Goal: Contribute content: Contribute content

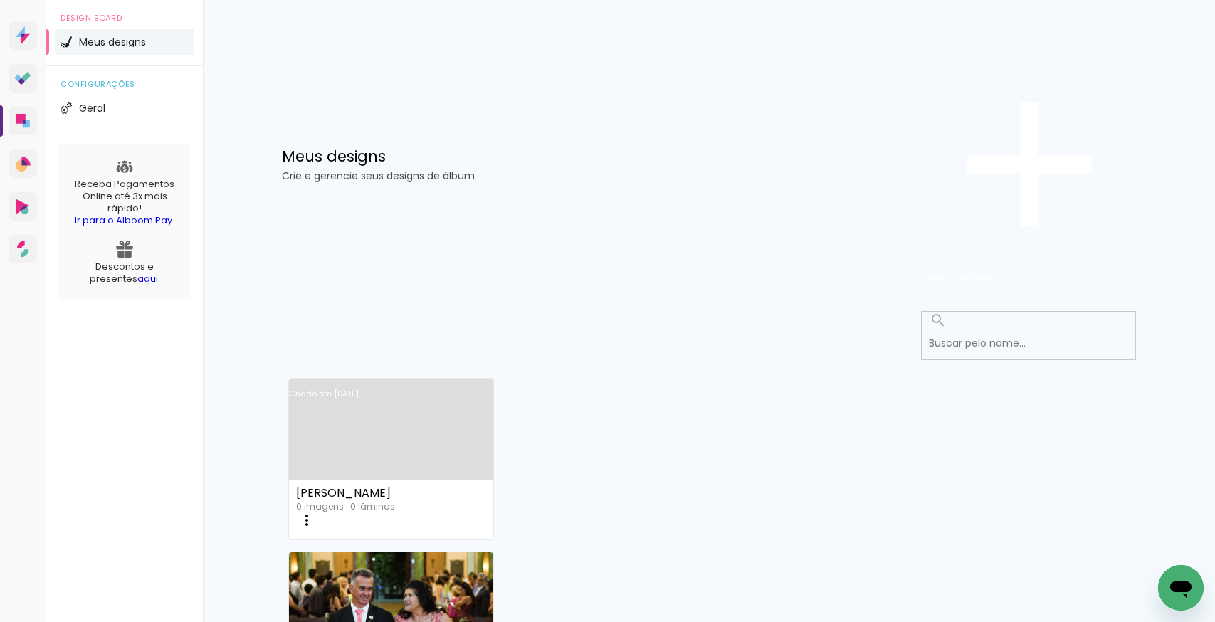
click at [411, 372] on link "Criado em [DATE]" at bounding box center [391, 412] width 204 height 80
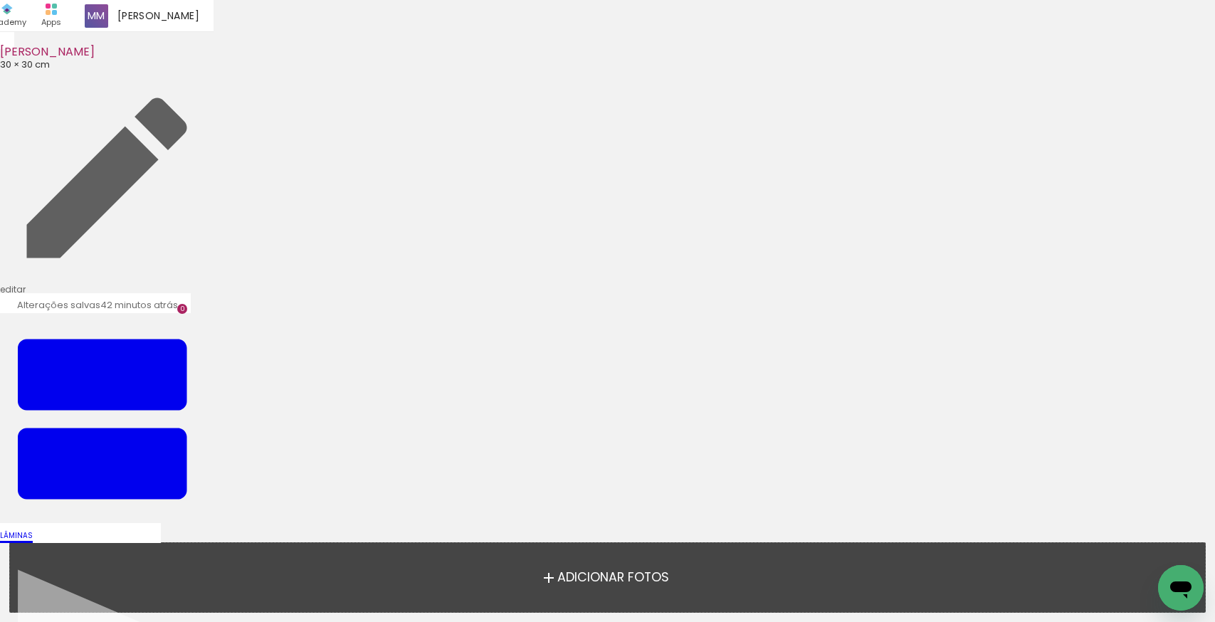
click at [618, 578] on span "Adicionar Fotos" at bounding box center [613, 577] width 112 height 13
click at [0, 0] on input "file" at bounding box center [0, 0] width 0 height 0
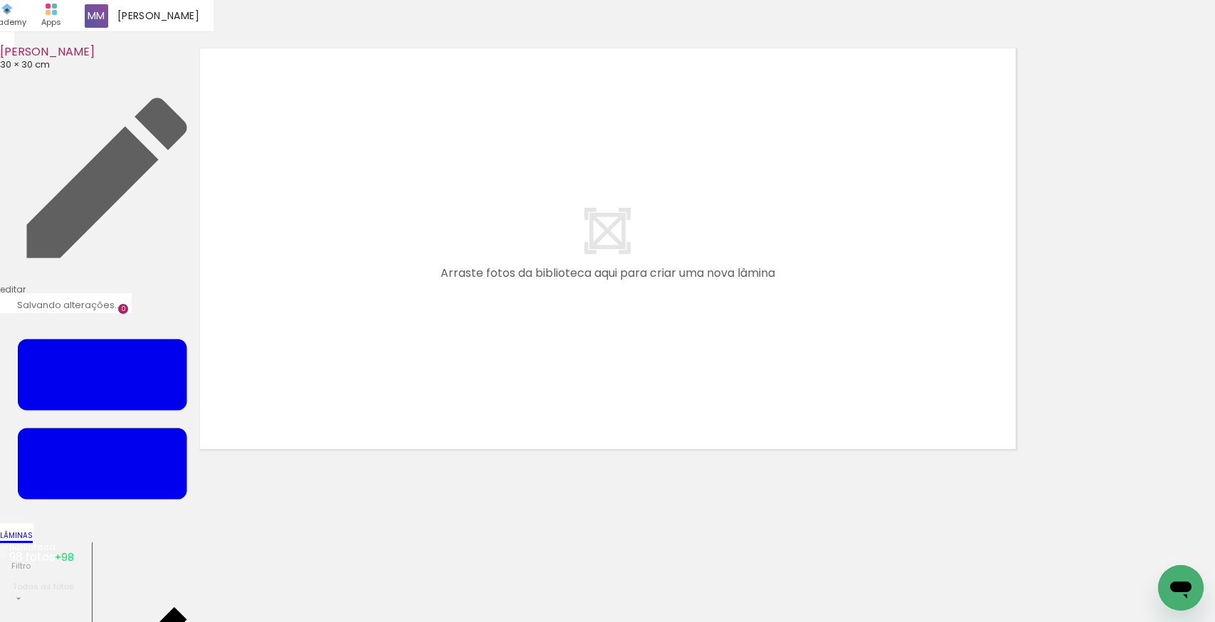
scroll to position [18, 0]
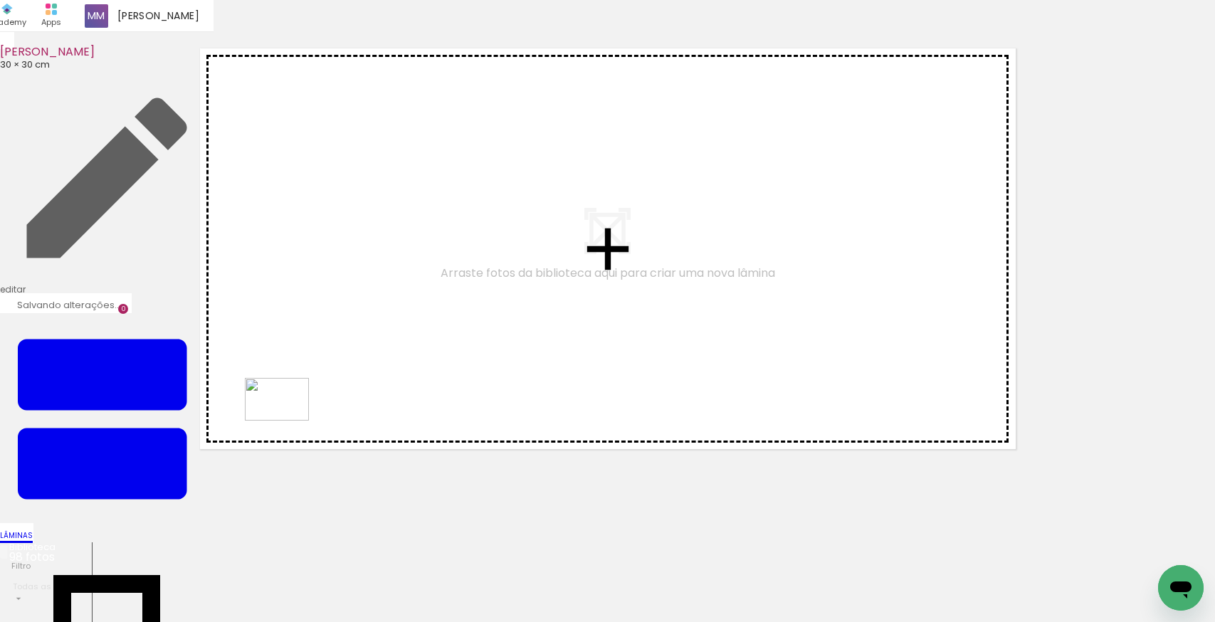
drag, startPoint x: 154, startPoint y: 576, endPoint x: 288, endPoint y: 421, distance: 204.9
click at [288, 421] on quentale-workspace at bounding box center [607, 311] width 1215 height 622
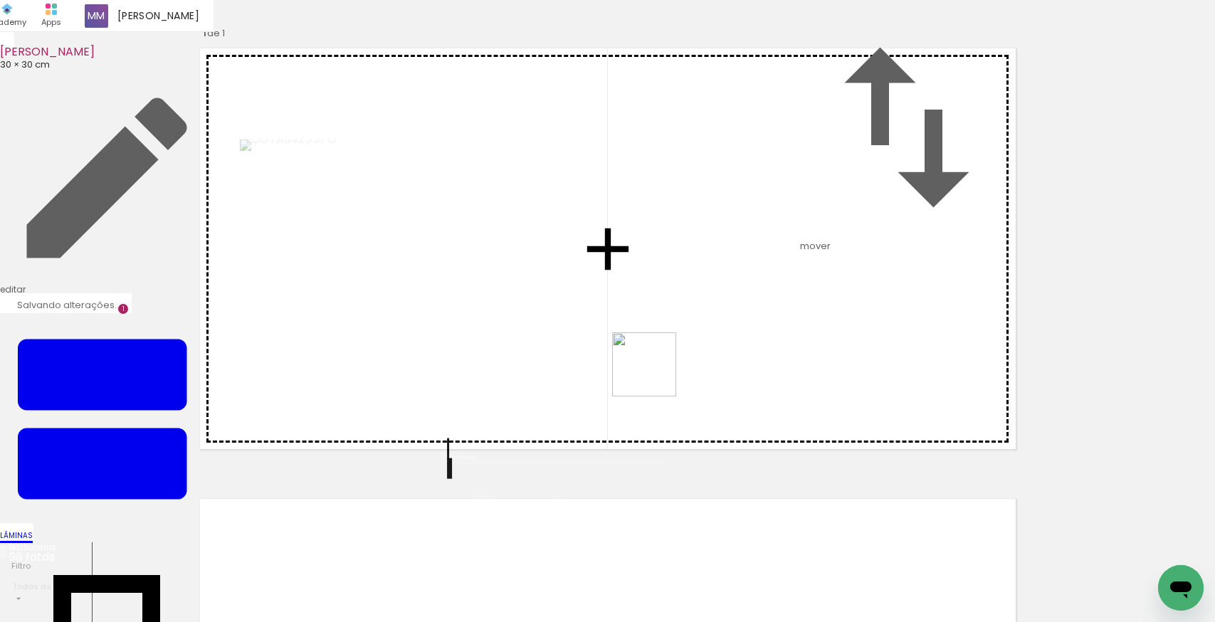
drag, startPoint x: 234, startPoint y: 579, endPoint x: 655, endPoint y: 375, distance: 467.3
click at [655, 375] on quentale-workspace at bounding box center [607, 311] width 1215 height 622
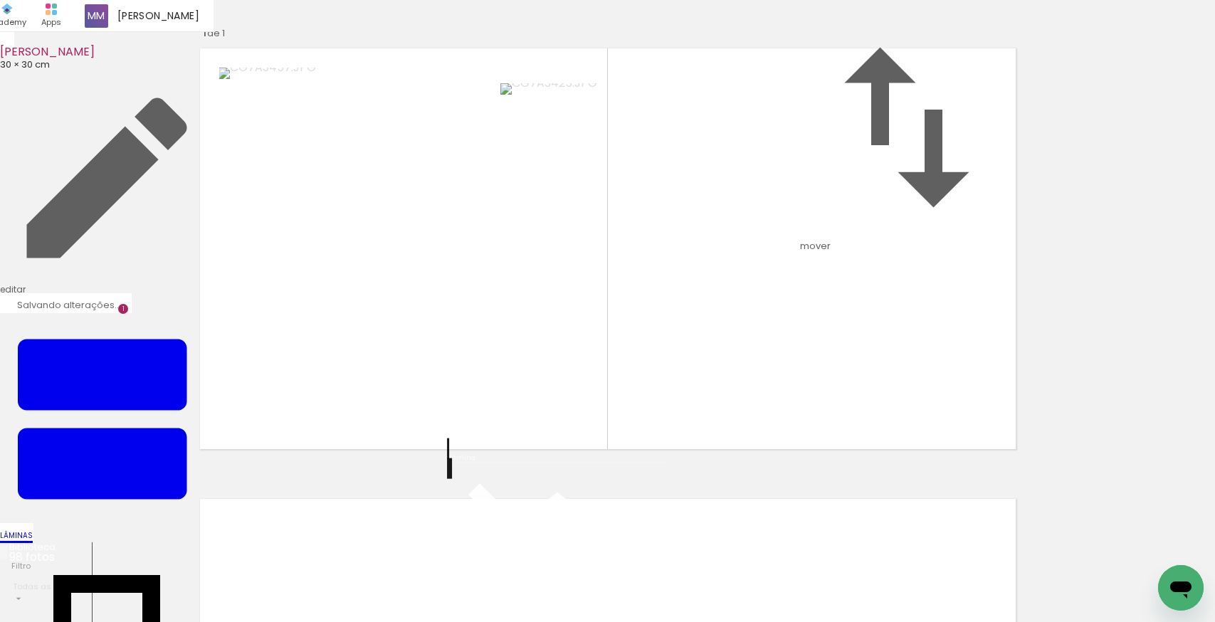
scroll to position [167, 0]
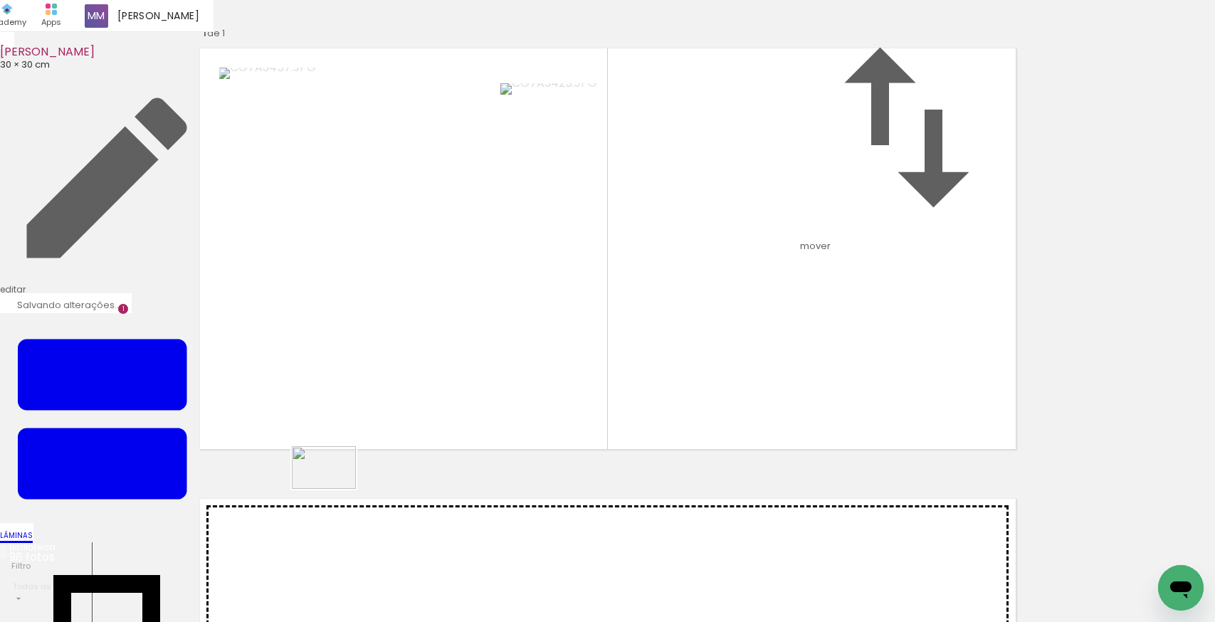
drag, startPoint x: 305, startPoint y: 573, endPoint x: 334, endPoint y: 489, distance: 88.9
click at [334, 489] on quentale-workspace at bounding box center [607, 311] width 1215 height 622
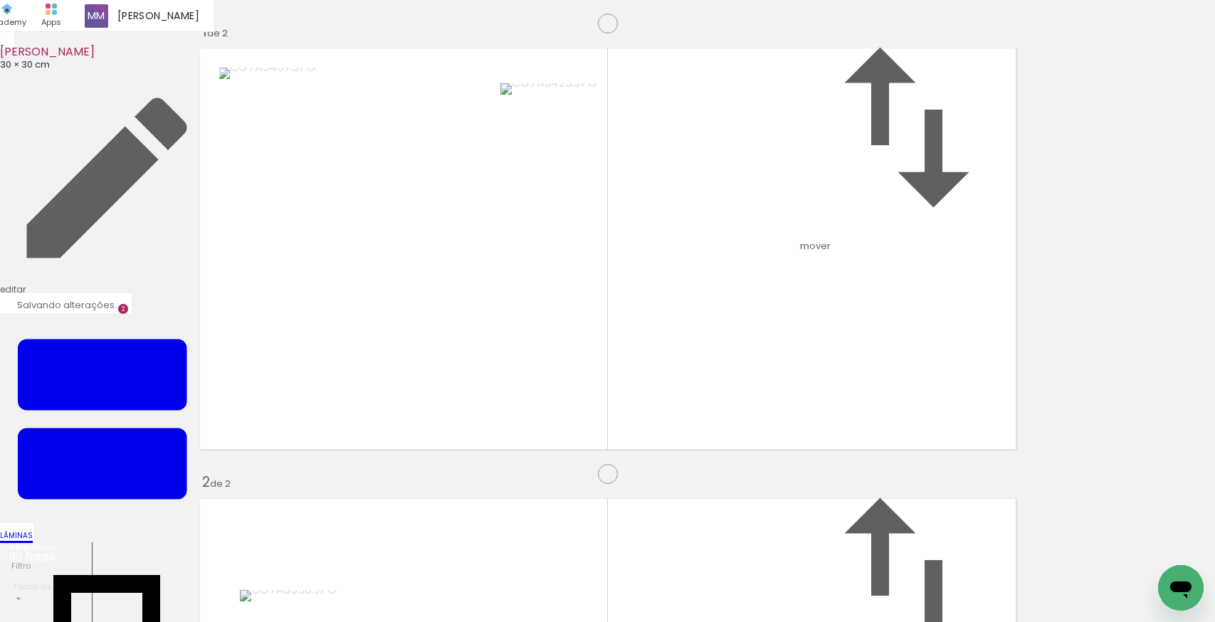
scroll to position [668, 0]
drag, startPoint x: 409, startPoint y: 541, endPoint x: 413, endPoint y: 488, distance: 52.8
click at [413, 488] on quentale-workspace at bounding box center [607, 311] width 1215 height 622
drag, startPoint x: 459, startPoint y: 571, endPoint x: 420, endPoint y: 500, distance: 80.6
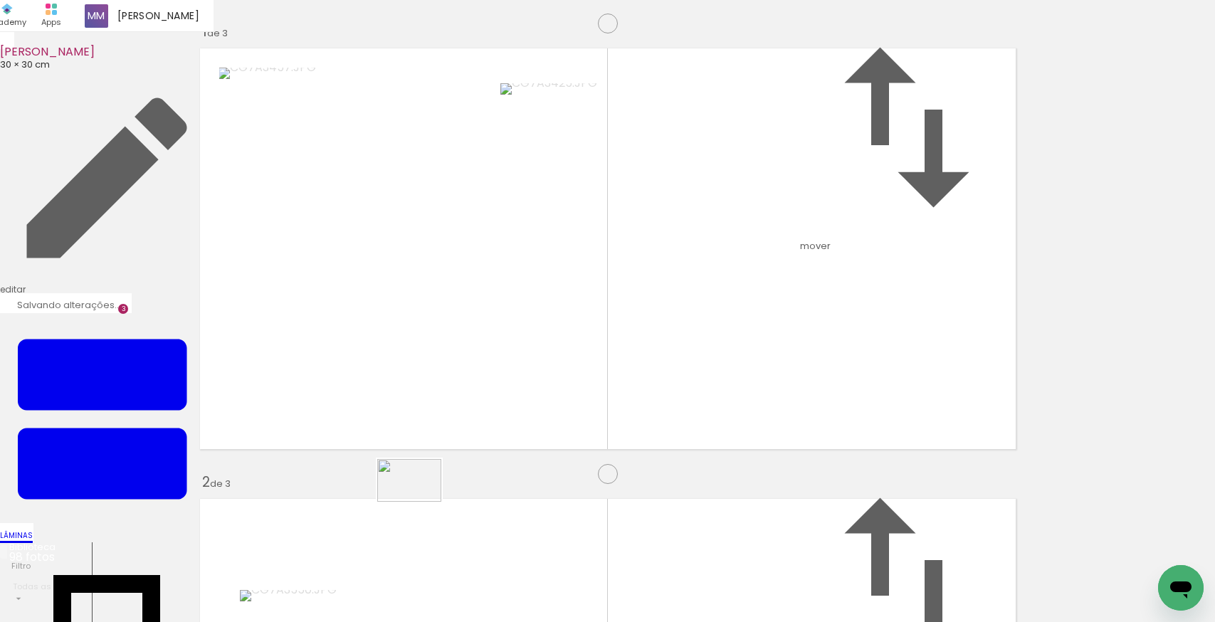
click at [420, 500] on quentale-workspace at bounding box center [607, 311] width 1215 height 622
drag, startPoint x: 547, startPoint y: 564, endPoint x: 528, endPoint y: 473, distance: 92.3
click at [528, 473] on quentale-workspace at bounding box center [607, 311] width 1215 height 622
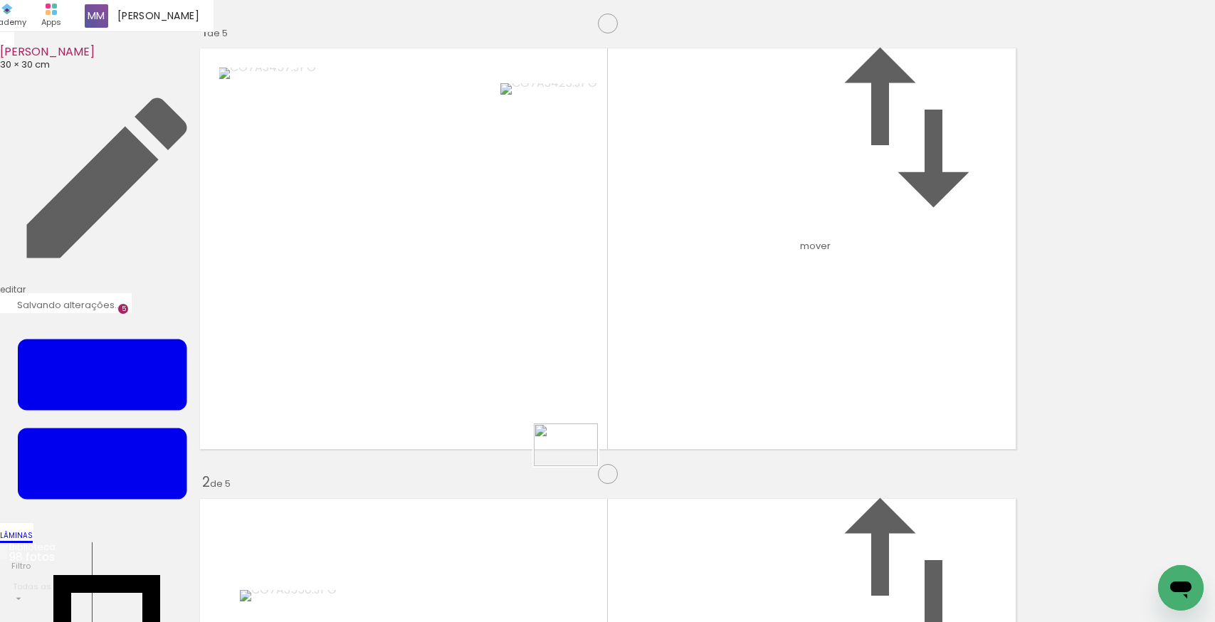
drag, startPoint x: 628, startPoint y: 574, endPoint x: 576, endPoint y: 466, distance: 119.4
click at [576, 466] on quentale-workspace at bounding box center [607, 311] width 1215 height 622
drag, startPoint x: 860, startPoint y: 571, endPoint x: 781, endPoint y: 393, distance: 195.6
click at [781, 393] on quentale-workspace at bounding box center [607, 311] width 1215 height 622
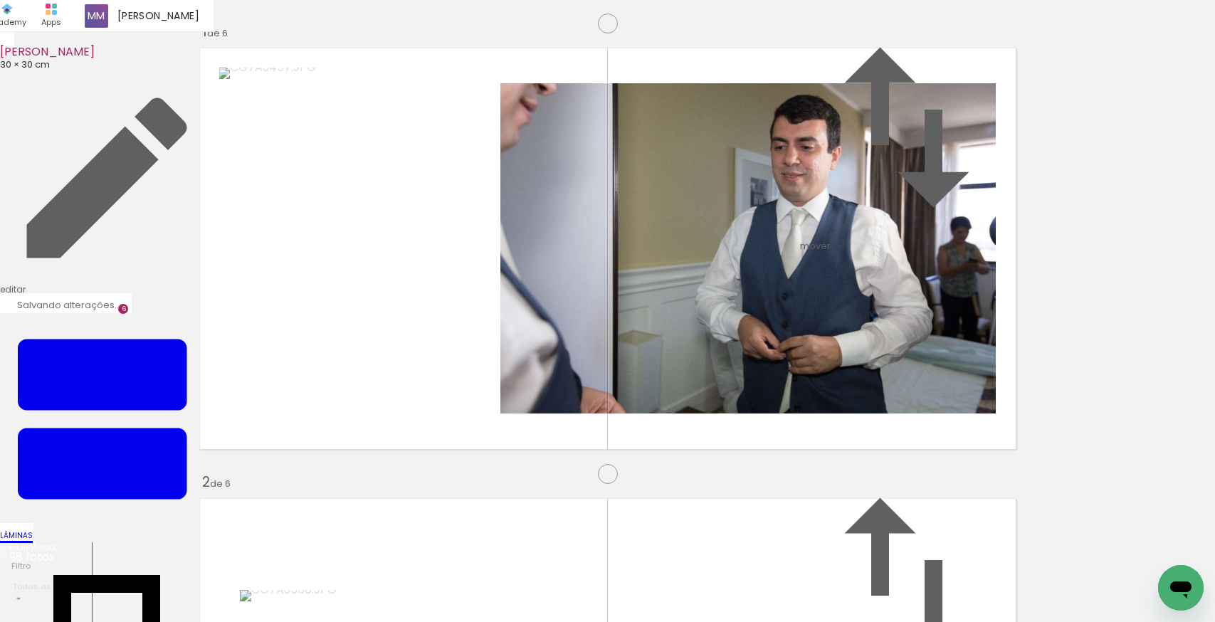
scroll to position [2437, 0]
drag, startPoint x: 719, startPoint y: 576, endPoint x: 698, endPoint y: 480, distance: 98.3
click at [698, 480] on quentale-workspace at bounding box center [607, 311] width 1215 height 622
drag, startPoint x: 792, startPoint y: 428, endPoint x: 795, endPoint y: 396, distance: 32.2
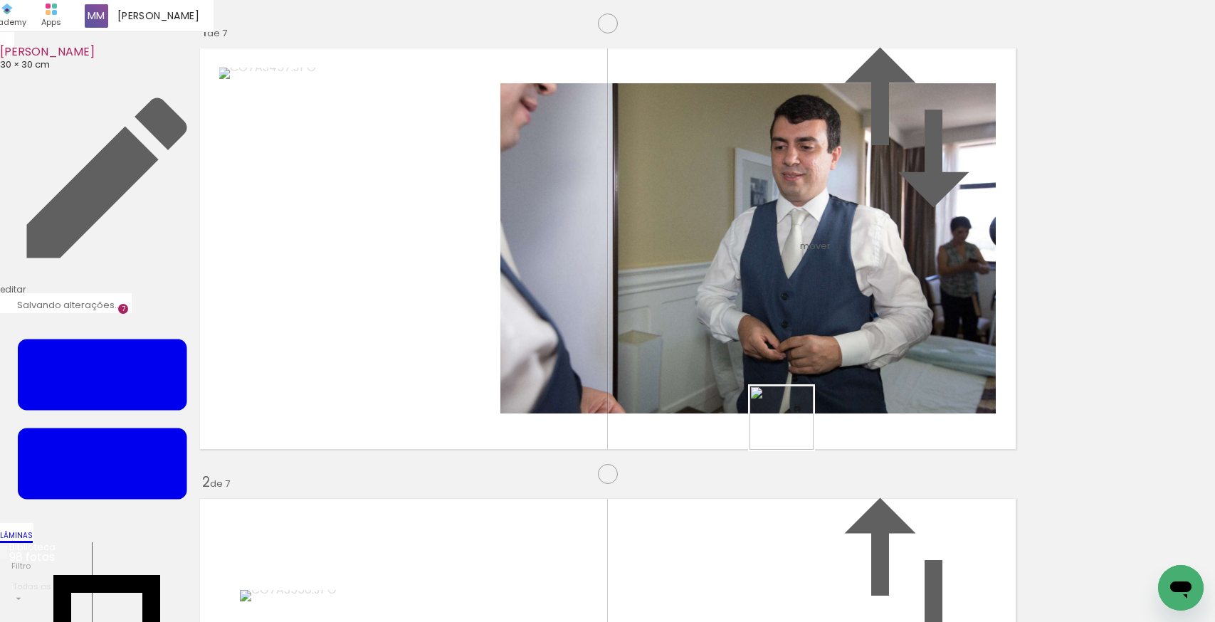
click at [795, 396] on quentale-workspace at bounding box center [607, 311] width 1215 height 622
drag, startPoint x: 939, startPoint y: 579, endPoint x: 868, endPoint y: 462, distance: 136.7
click at [868, 462] on quentale-workspace at bounding box center [607, 311] width 1215 height 622
drag, startPoint x: 1014, startPoint y: 566, endPoint x: 818, endPoint y: 443, distance: 232.2
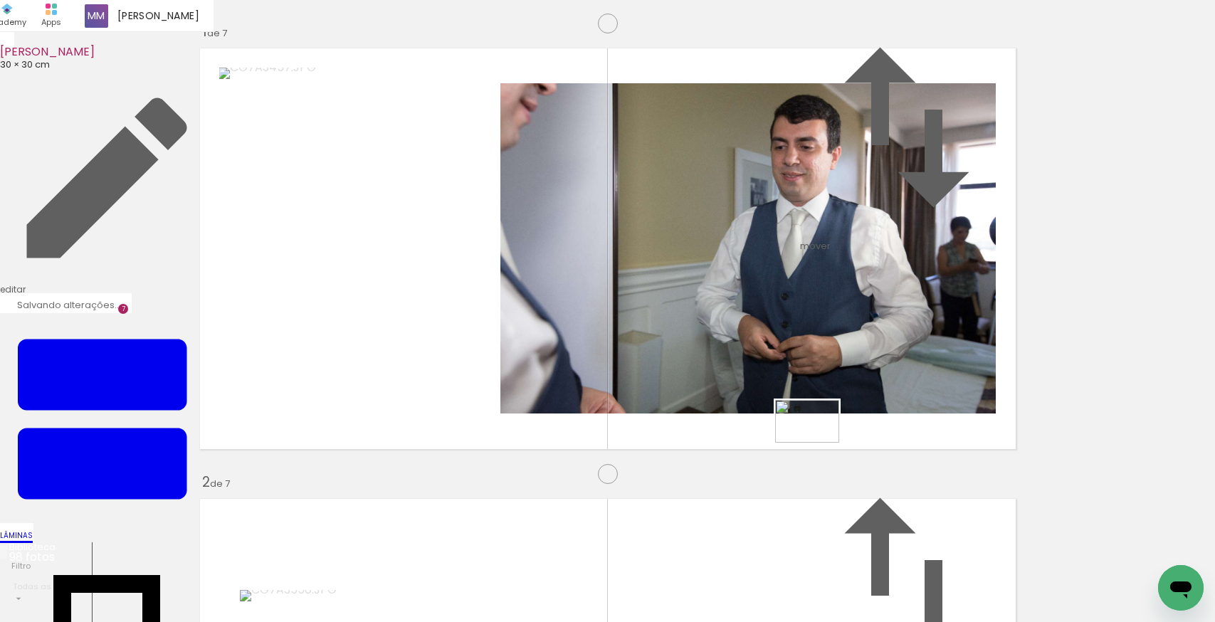
click at [818, 443] on quentale-workspace at bounding box center [607, 311] width 1215 height 622
drag, startPoint x: 1116, startPoint y: 579, endPoint x: 838, endPoint y: 477, distance: 296.3
click at [838, 477] on quentale-workspace at bounding box center [607, 311] width 1215 height 622
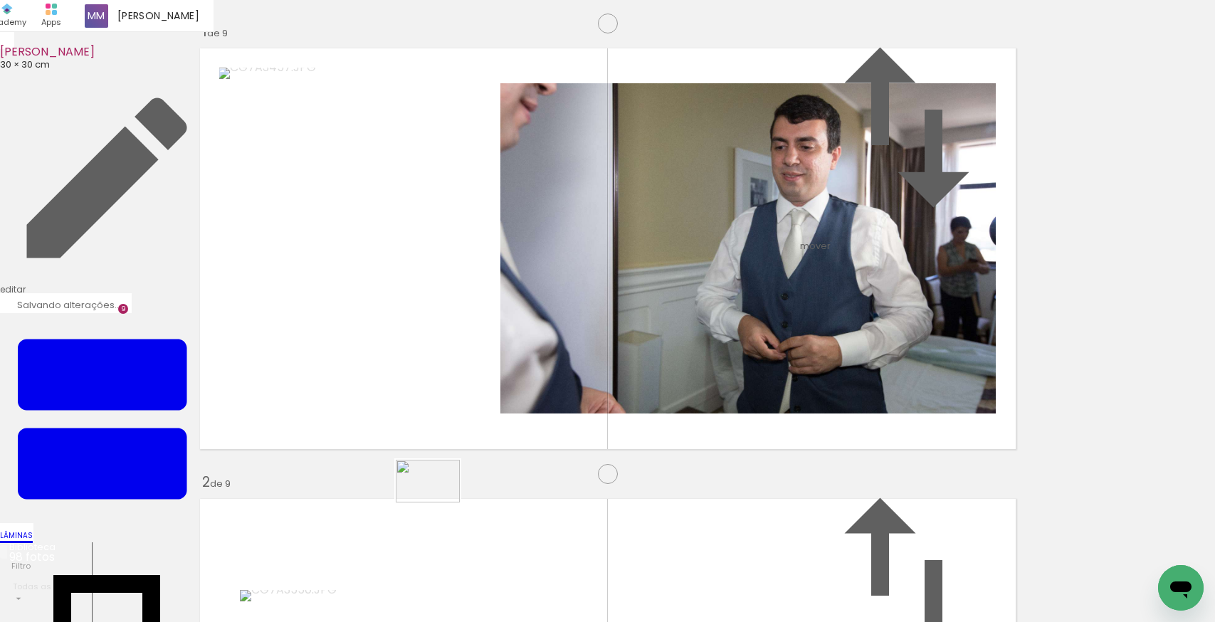
drag, startPoint x: 435, startPoint y: 576, endPoint x: 438, endPoint y: 502, distance: 73.4
click at [438, 502] on quentale-workspace at bounding box center [607, 311] width 1215 height 622
drag, startPoint x: 520, startPoint y: 580, endPoint x: 681, endPoint y: 438, distance: 214.8
click at [681, 438] on quentale-workspace at bounding box center [607, 311] width 1215 height 622
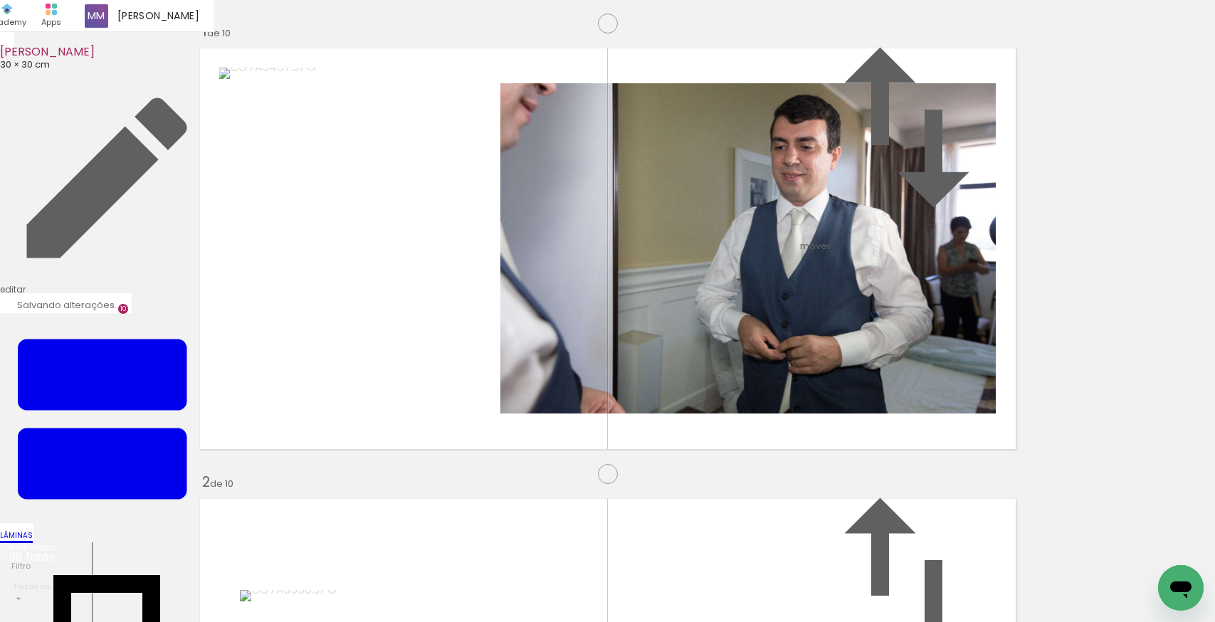
scroll to position [4139, 0]
drag, startPoint x: 593, startPoint y: 512, endPoint x: 596, endPoint y: 505, distance: 7.7
click at [596, 505] on quentale-workspace at bounding box center [607, 311] width 1215 height 622
drag, startPoint x: 685, startPoint y: 584, endPoint x: 687, endPoint y: 375, distance: 209.2
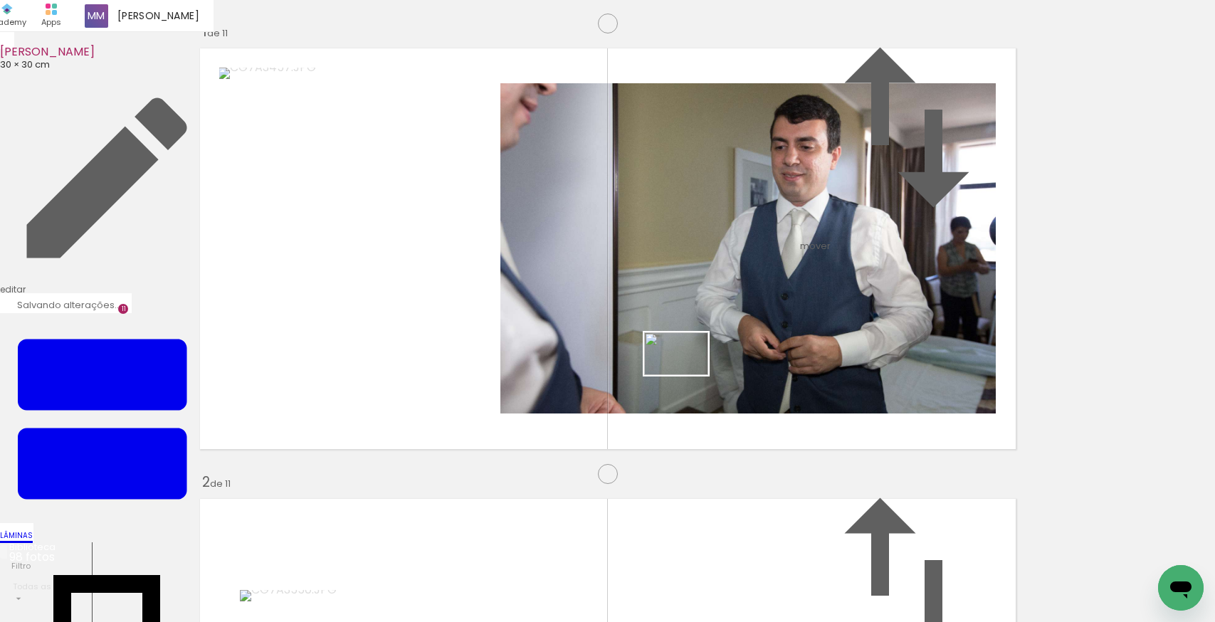
click at [687, 375] on quentale-workspace at bounding box center [607, 311] width 1215 height 622
drag, startPoint x: 759, startPoint y: 594, endPoint x: 778, endPoint y: 504, distance: 92.4
click at [778, 504] on quentale-workspace at bounding box center [607, 311] width 1215 height 622
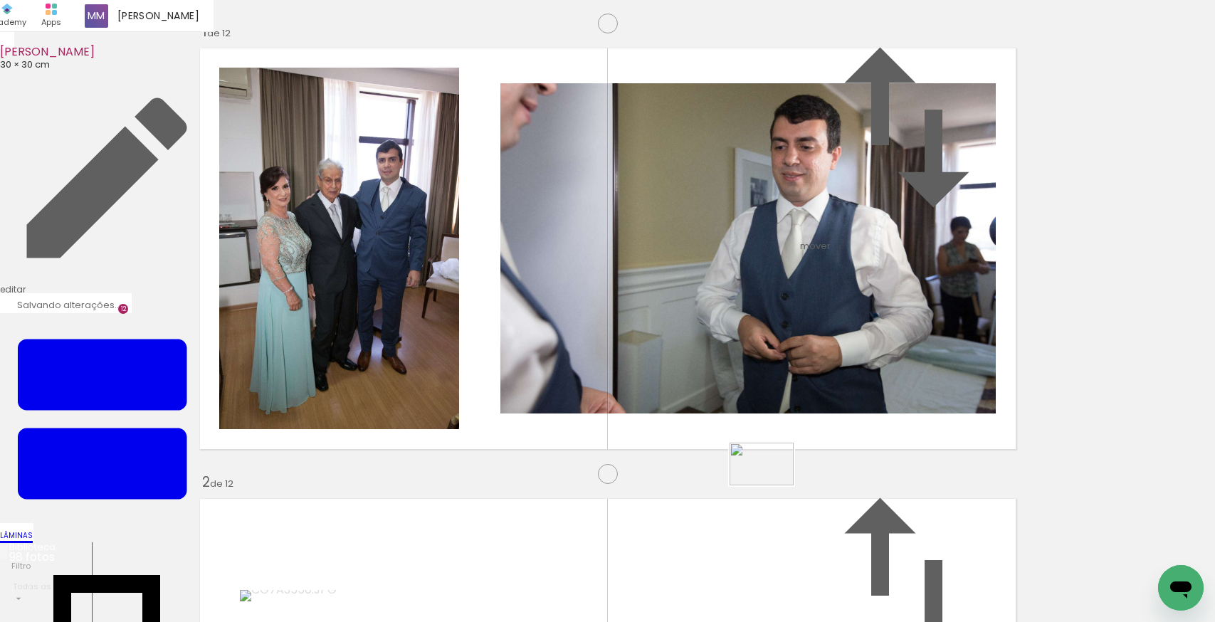
drag, startPoint x: 838, startPoint y: 574, endPoint x: 772, endPoint y: 485, distance: 110.5
click at [772, 485] on quentale-workspace at bounding box center [607, 311] width 1215 height 622
drag, startPoint x: 919, startPoint y: 574, endPoint x: 822, endPoint y: 453, distance: 154.9
click at [822, 453] on quentale-workspace at bounding box center [607, 311] width 1215 height 622
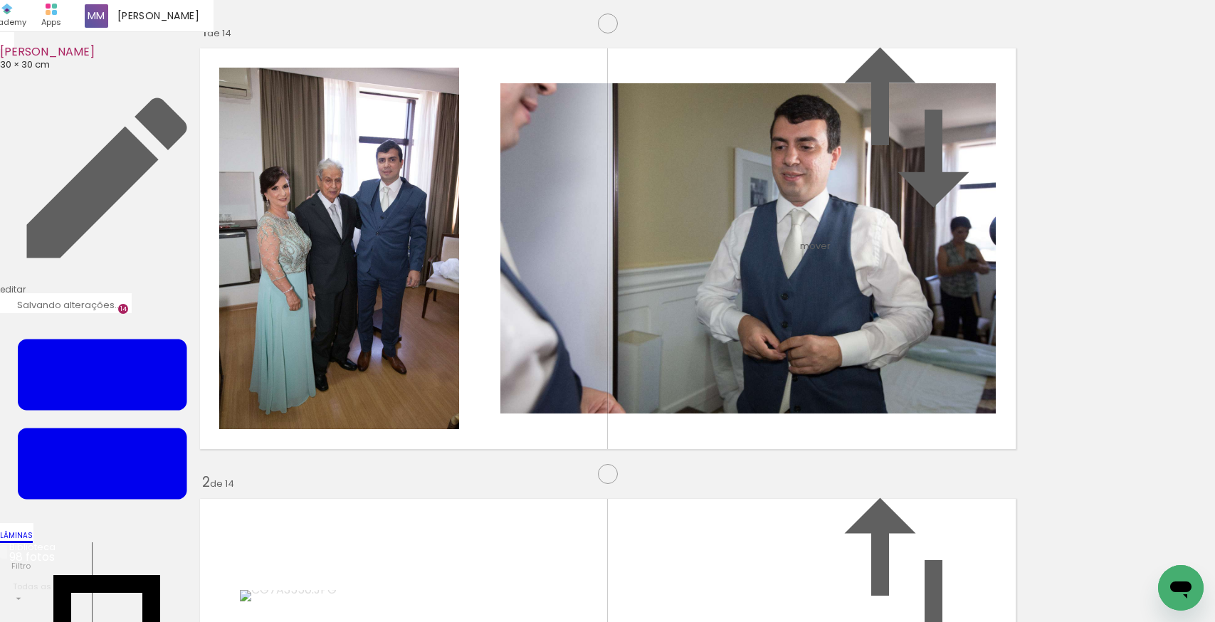
scroll to position [6256, 0]
drag, startPoint x: 993, startPoint y: 576, endPoint x: 865, endPoint y: 458, distance: 173.3
click at [865, 458] on quentale-workspace at bounding box center [607, 311] width 1215 height 622
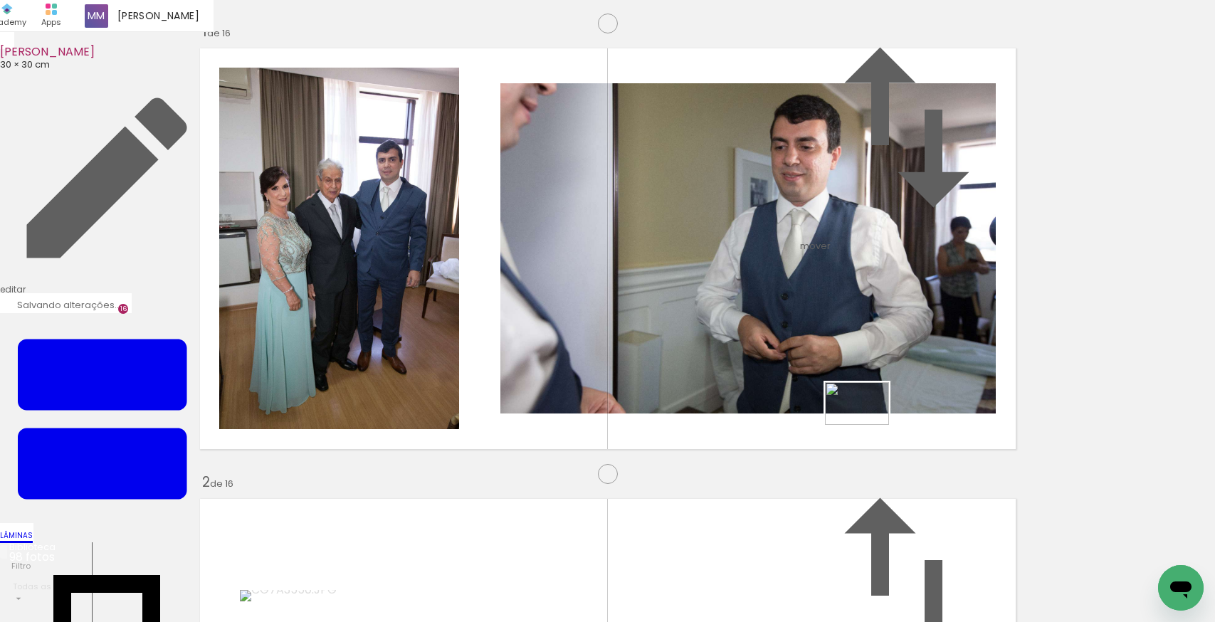
drag, startPoint x: 1079, startPoint y: 573, endPoint x: 868, endPoint y: 425, distance: 258.0
click at [868, 425] on quentale-workspace at bounding box center [607, 311] width 1215 height 622
drag, startPoint x: 1148, startPoint y: 573, endPoint x: 932, endPoint y: 529, distance: 220.7
click at [905, 431] on quentale-workspace at bounding box center [607, 311] width 1215 height 622
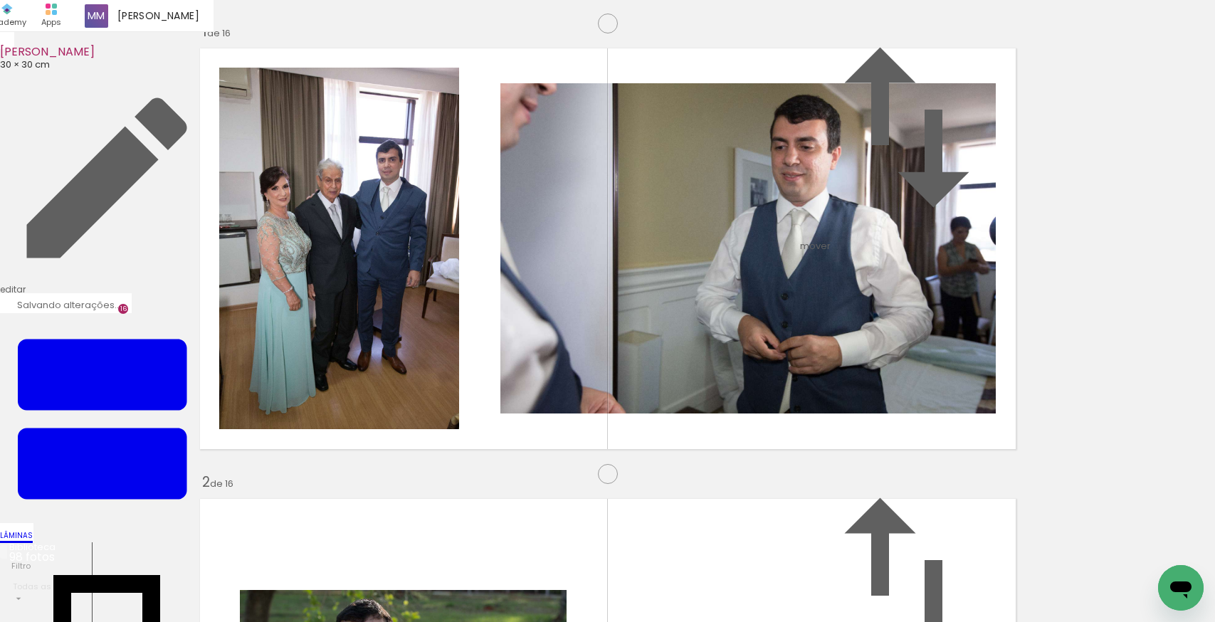
scroll to position [7038, 0]
drag, startPoint x: 500, startPoint y: 571, endPoint x: 513, endPoint y: 476, distance: 95.6
click at [513, 476] on quentale-workspace at bounding box center [607, 311] width 1215 height 622
drag, startPoint x: 597, startPoint y: 577, endPoint x: 583, endPoint y: 461, distance: 116.9
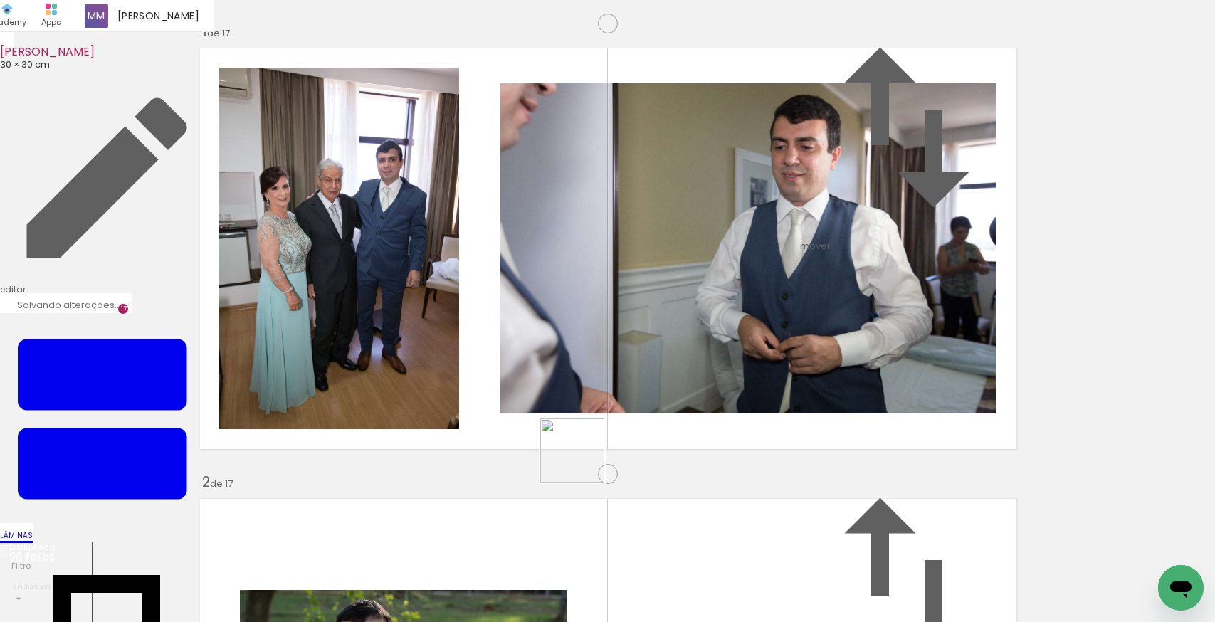
click at [583, 461] on quentale-workspace at bounding box center [607, 311] width 1215 height 622
drag, startPoint x: 597, startPoint y: 575, endPoint x: 587, endPoint y: 462, distance: 113.6
click at [587, 462] on quentale-workspace at bounding box center [607, 311] width 1215 height 622
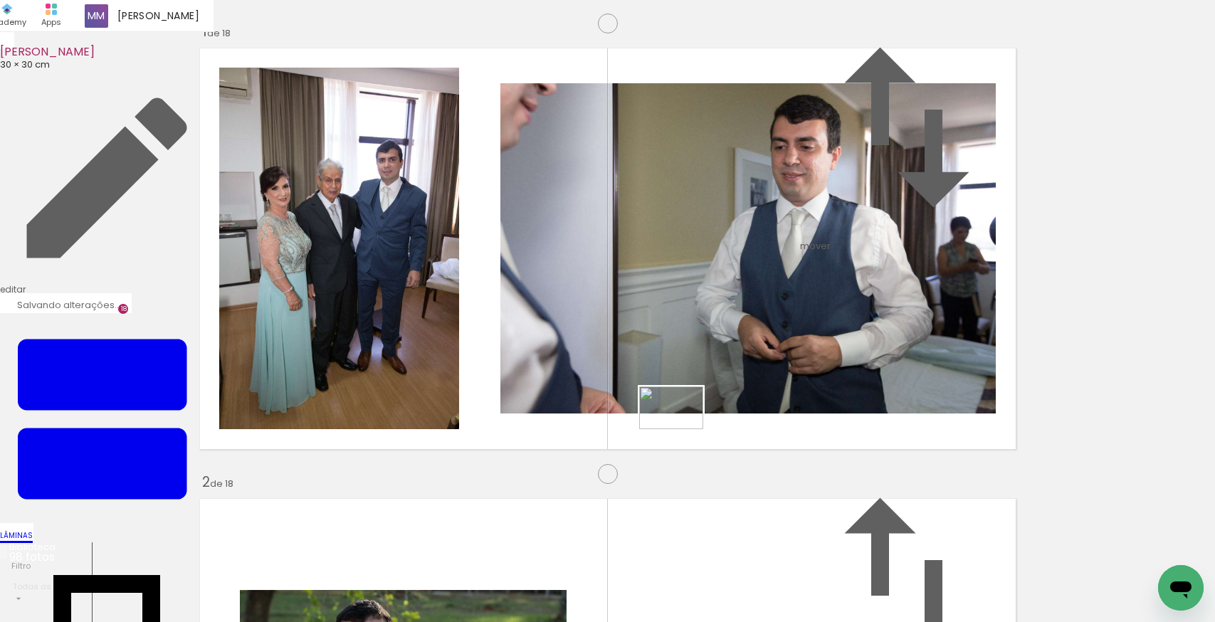
drag, startPoint x: 670, startPoint y: 547, endPoint x: 682, endPoint y: 429, distance: 118.8
click at [682, 429] on quentale-workspace at bounding box center [607, 311] width 1215 height 622
drag, startPoint x: 754, startPoint y: 567, endPoint x: 781, endPoint y: 470, distance: 100.5
click at [781, 470] on quentale-workspace at bounding box center [607, 311] width 1215 height 622
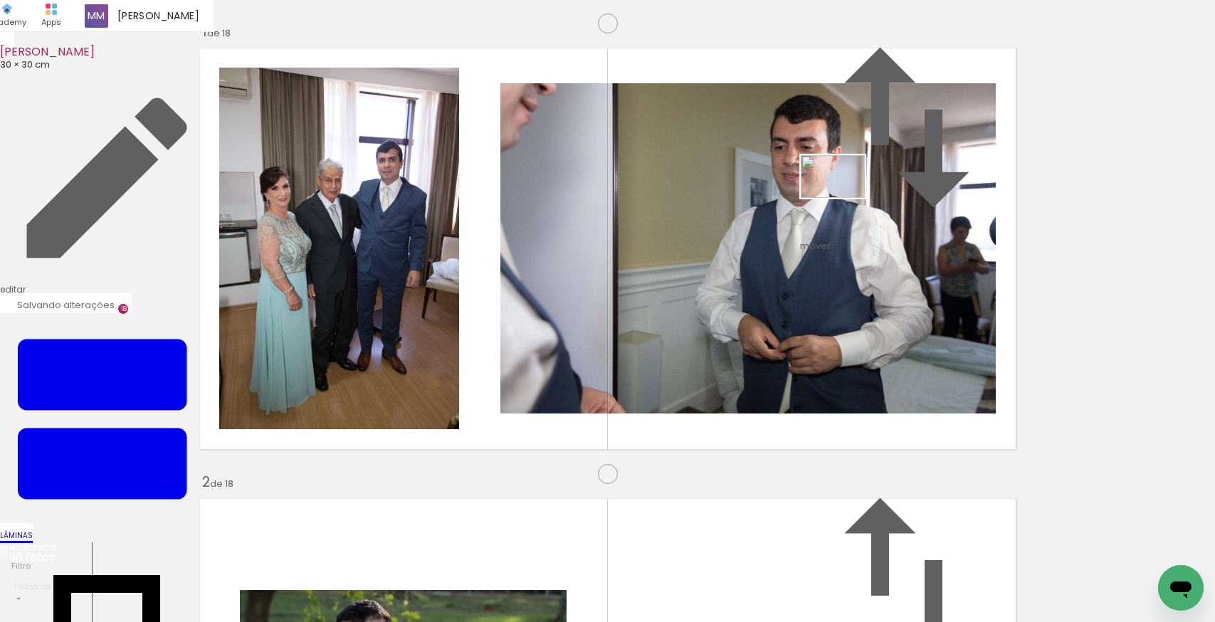
drag, startPoint x: 824, startPoint y: 570, endPoint x: 843, endPoint y: 198, distance: 372.7
click at [843, 198] on quentale-workspace at bounding box center [607, 311] width 1215 height 622
drag, startPoint x: 906, startPoint y: 570, endPoint x: 818, endPoint y: 512, distance: 105.2
click at [818, 512] on quentale-workspace at bounding box center [607, 311] width 1215 height 622
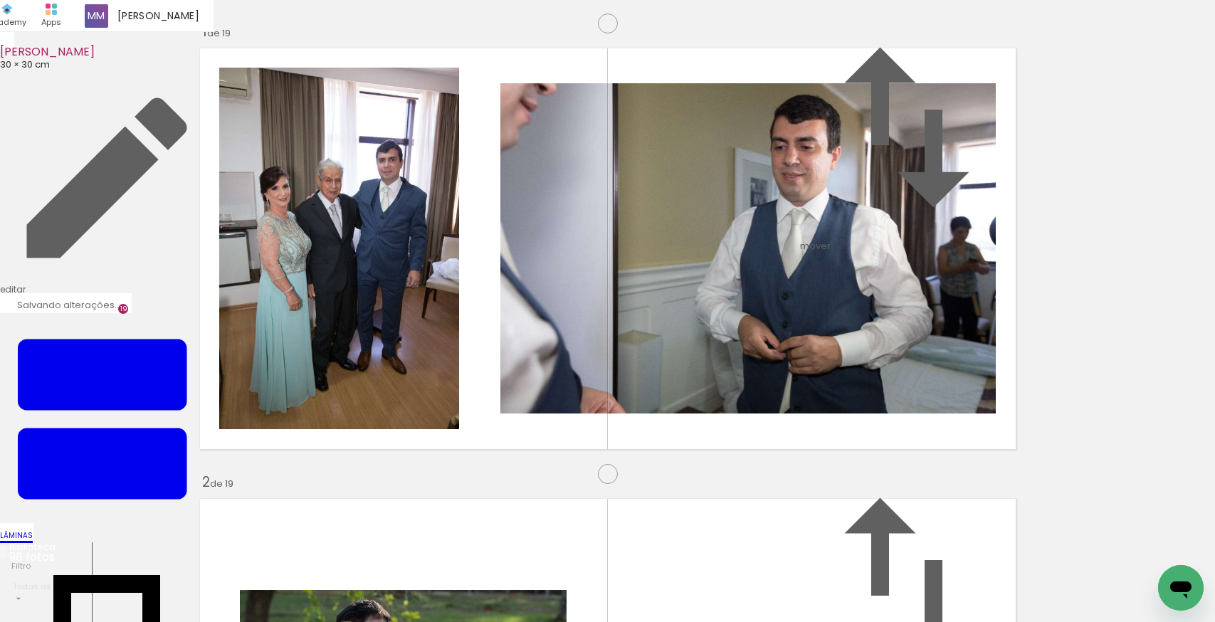
drag, startPoint x: 423, startPoint y: 424, endPoint x: 806, endPoint y: 100, distance: 501.4
drag, startPoint x: 978, startPoint y: 574, endPoint x: 912, endPoint y: 459, distance: 132.9
click at [912, 459] on quentale-workspace at bounding box center [607, 311] width 1215 height 622
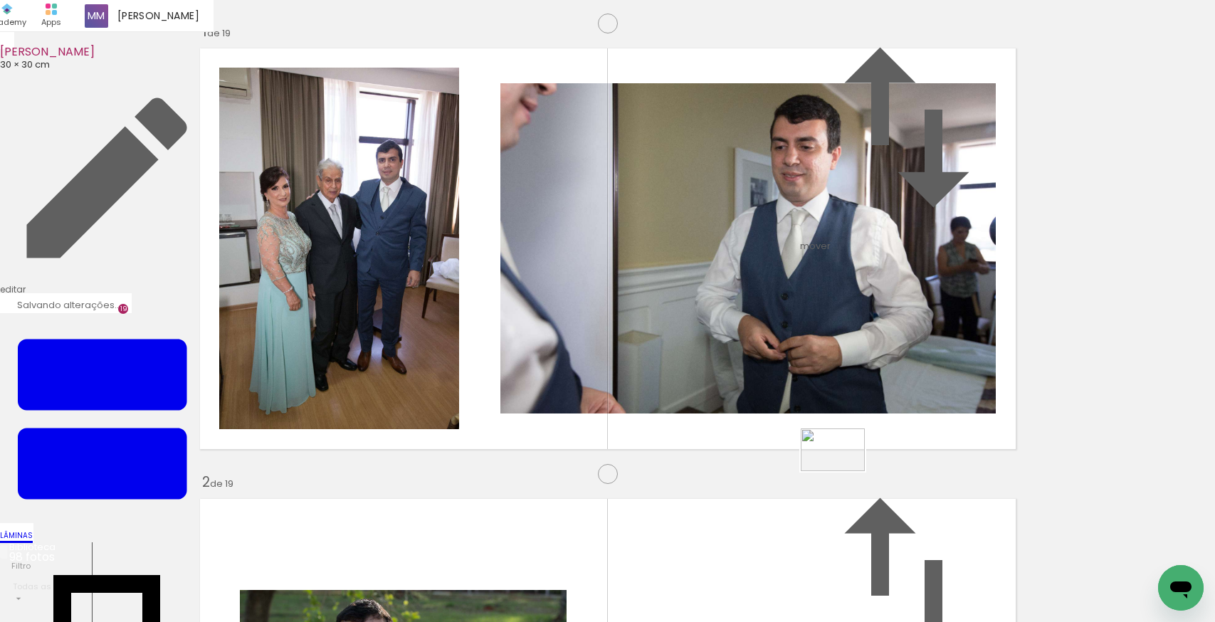
drag, startPoint x: 849, startPoint y: 462, endPoint x: 843, endPoint y: 471, distance: 10.9
click at [843, 471] on quentale-workspace at bounding box center [607, 311] width 1215 height 622
drag, startPoint x: 1134, startPoint y: 576, endPoint x: 863, endPoint y: 441, distance: 302.7
click at [863, 441] on quentale-workspace at bounding box center [607, 311] width 1215 height 622
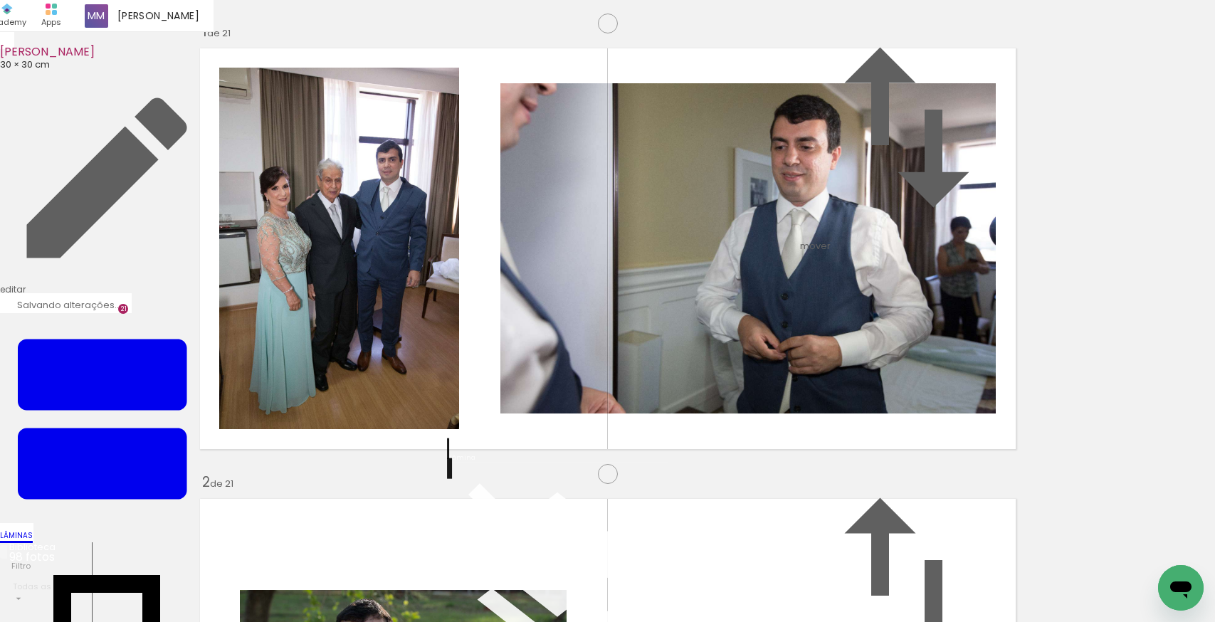
scroll to position [0, 0]
click at [603, 95] on span "Inserir lâmina" at bounding box center [597, 90] width 56 height 9
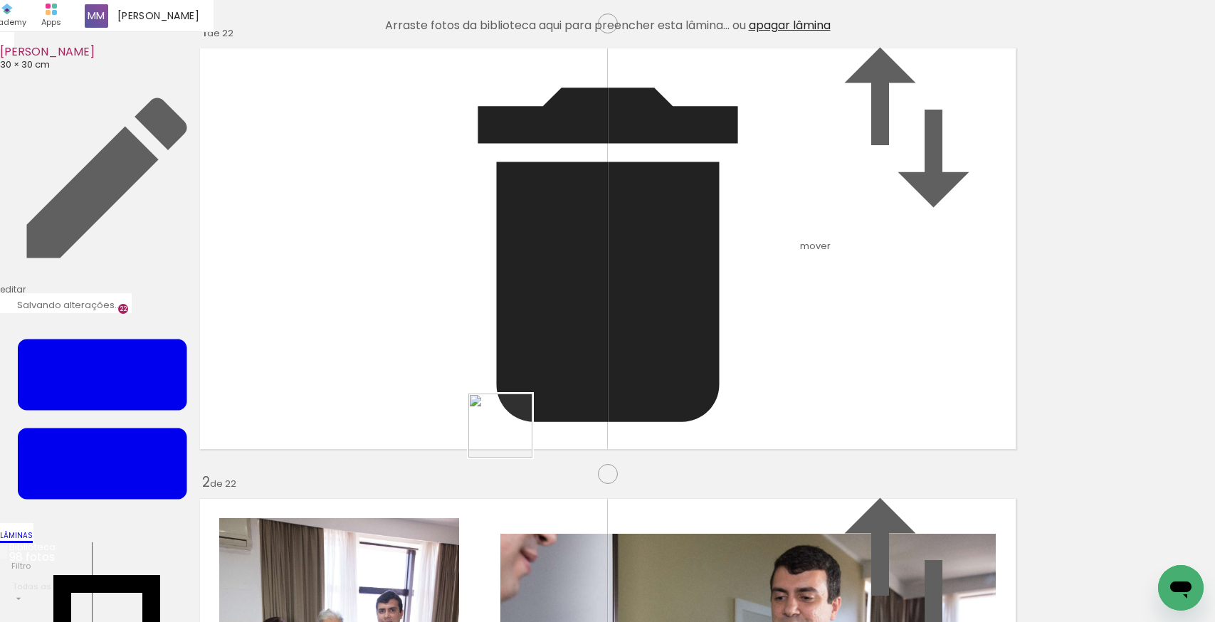
click at [511, 436] on quentale-workspace at bounding box center [607, 311] width 1215 height 622
drag, startPoint x: 623, startPoint y: 576, endPoint x: 671, endPoint y: 416, distance: 167.1
click at [671, 416] on quentale-workspace at bounding box center [607, 311] width 1215 height 622
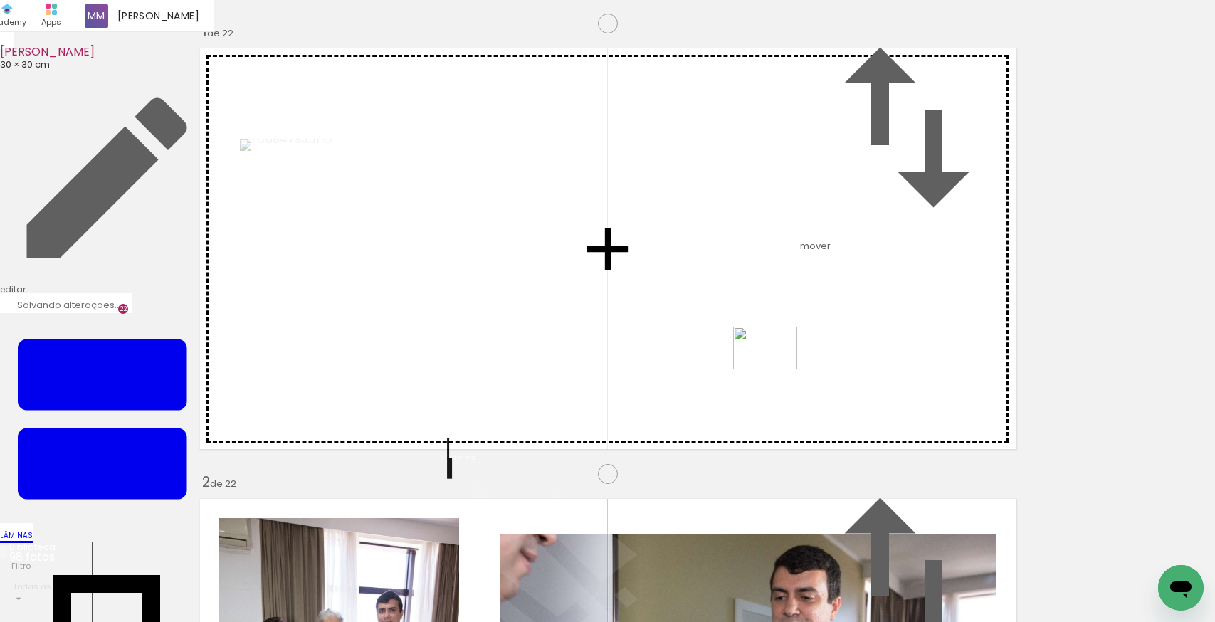
drag, startPoint x: 697, startPoint y: 580, endPoint x: 776, endPoint y: 369, distance: 225.0
click at [776, 369] on quentale-workspace at bounding box center [607, 311] width 1215 height 622
drag, startPoint x: 540, startPoint y: 584, endPoint x: 559, endPoint y: 448, distance: 136.5
click at [559, 448] on quentale-workspace at bounding box center [607, 311] width 1215 height 622
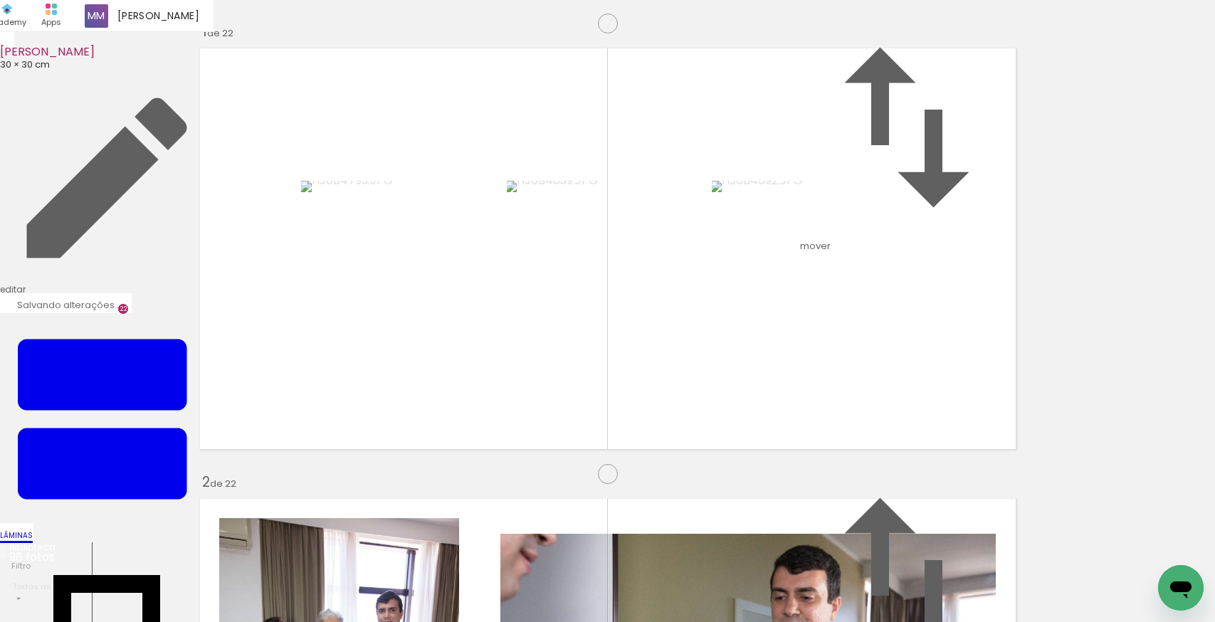
scroll to position [831, 0]
drag, startPoint x: 149, startPoint y: 569, endPoint x: 711, endPoint y: 371, distance: 596.0
click at [711, 371] on quentale-workspace at bounding box center [607, 311] width 1215 height 622
drag, startPoint x: 922, startPoint y: 402, endPoint x: 1087, endPoint y: 387, distance: 166.5
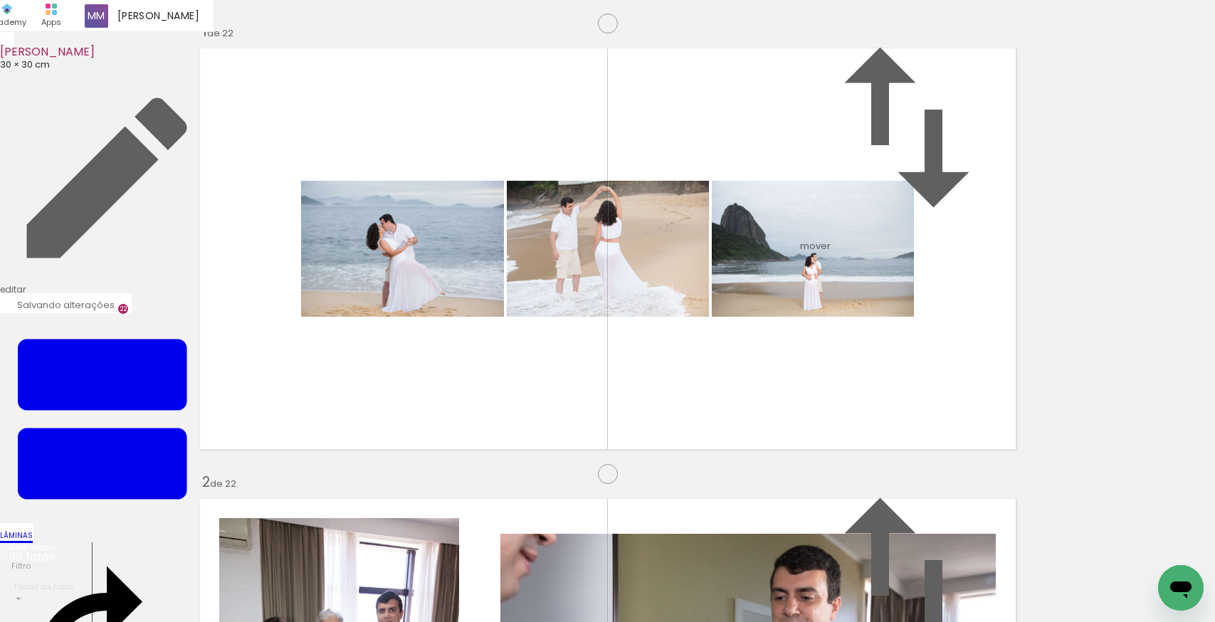
scroll to position [2258, 0]
drag, startPoint x: 624, startPoint y: 426, endPoint x: 641, endPoint y: 420, distance: 18.2
click at [641, 420] on quentale-workspace at bounding box center [607, 311] width 1215 height 622
click at [697, 250] on quentale-workspace at bounding box center [607, 311] width 1215 height 622
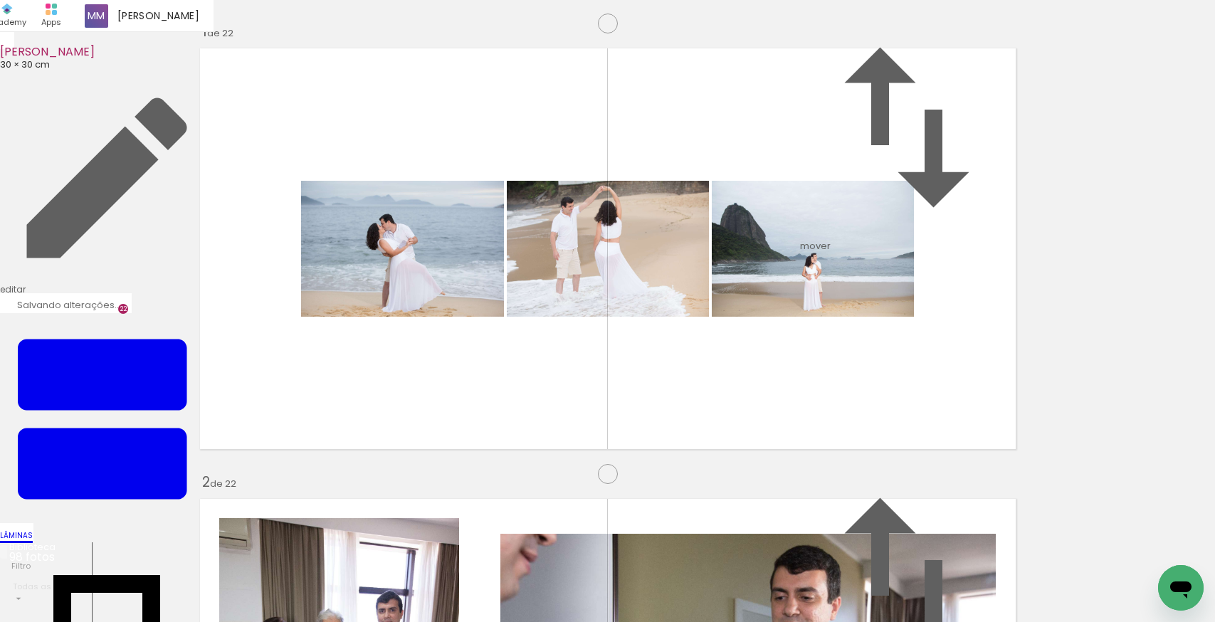
scroll to position [3653, 0]
drag, startPoint x: 419, startPoint y: 578, endPoint x: 694, endPoint y: 365, distance: 347.5
click at [694, 365] on quentale-workspace at bounding box center [607, 311] width 1215 height 622
drag, startPoint x: 502, startPoint y: 567, endPoint x: 759, endPoint y: 161, distance: 480.8
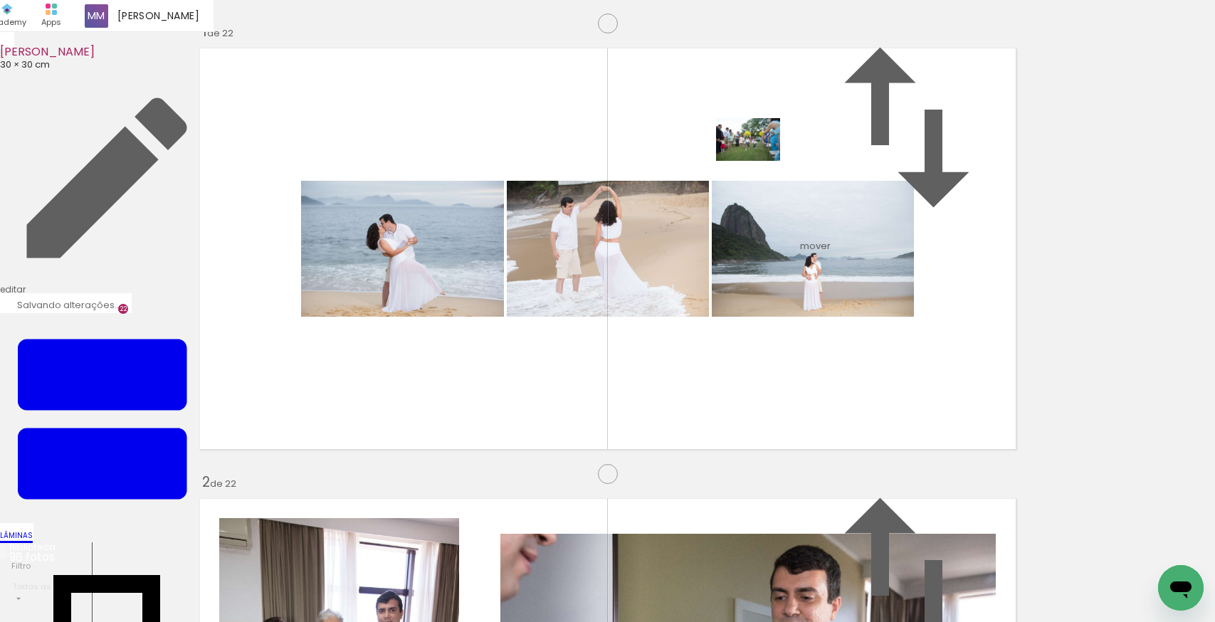
click at [759, 161] on quentale-workspace at bounding box center [607, 311] width 1215 height 622
drag, startPoint x: 571, startPoint y: 576, endPoint x: 695, endPoint y: 478, distance: 158.5
click at [695, 478] on quentale-workspace at bounding box center [607, 311] width 1215 height 622
